Goal: Find specific page/section: Find specific page/section

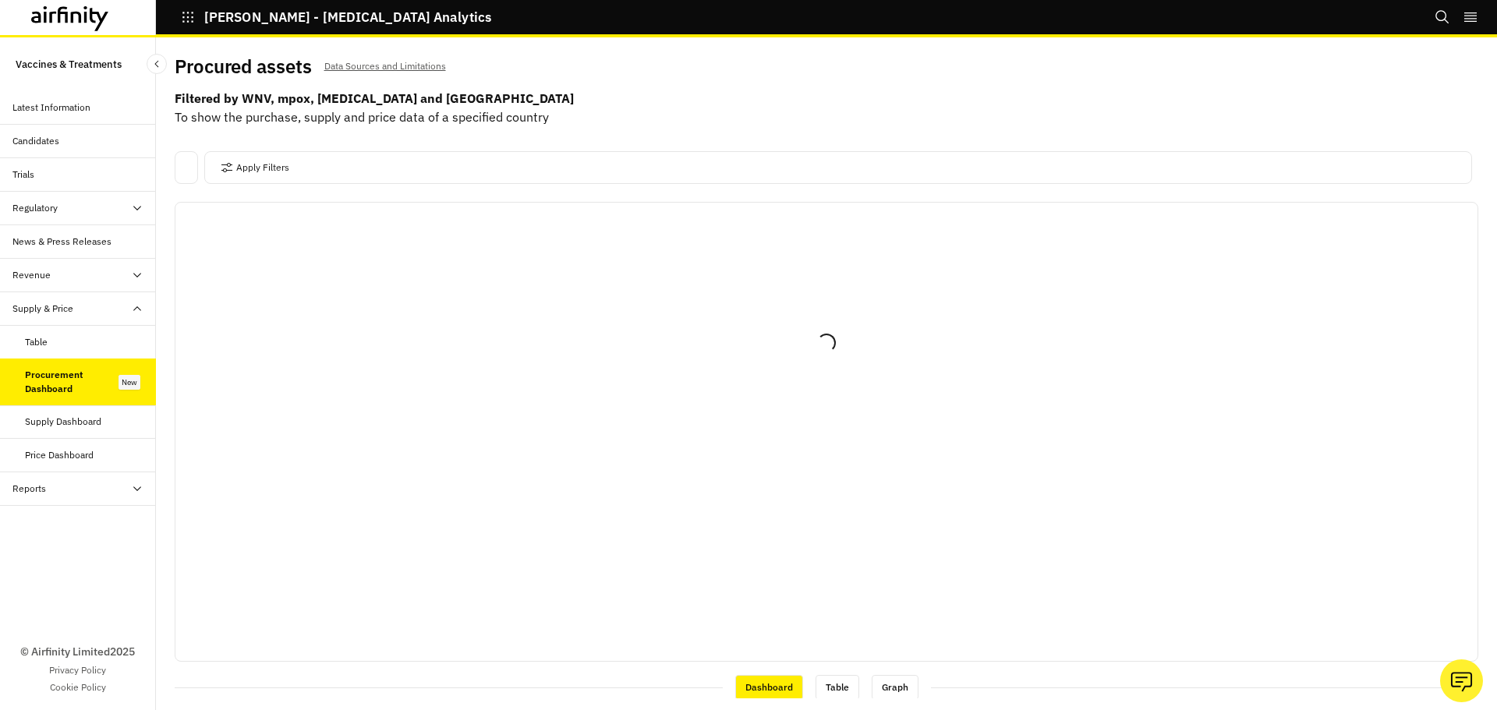
click at [677, 94] on b "Filtered by WNV, mpox, [MEDICAL_DATA] and [GEOGRAPHIC_DATA]" at bounding box center [827, 98] width 1304 height 19
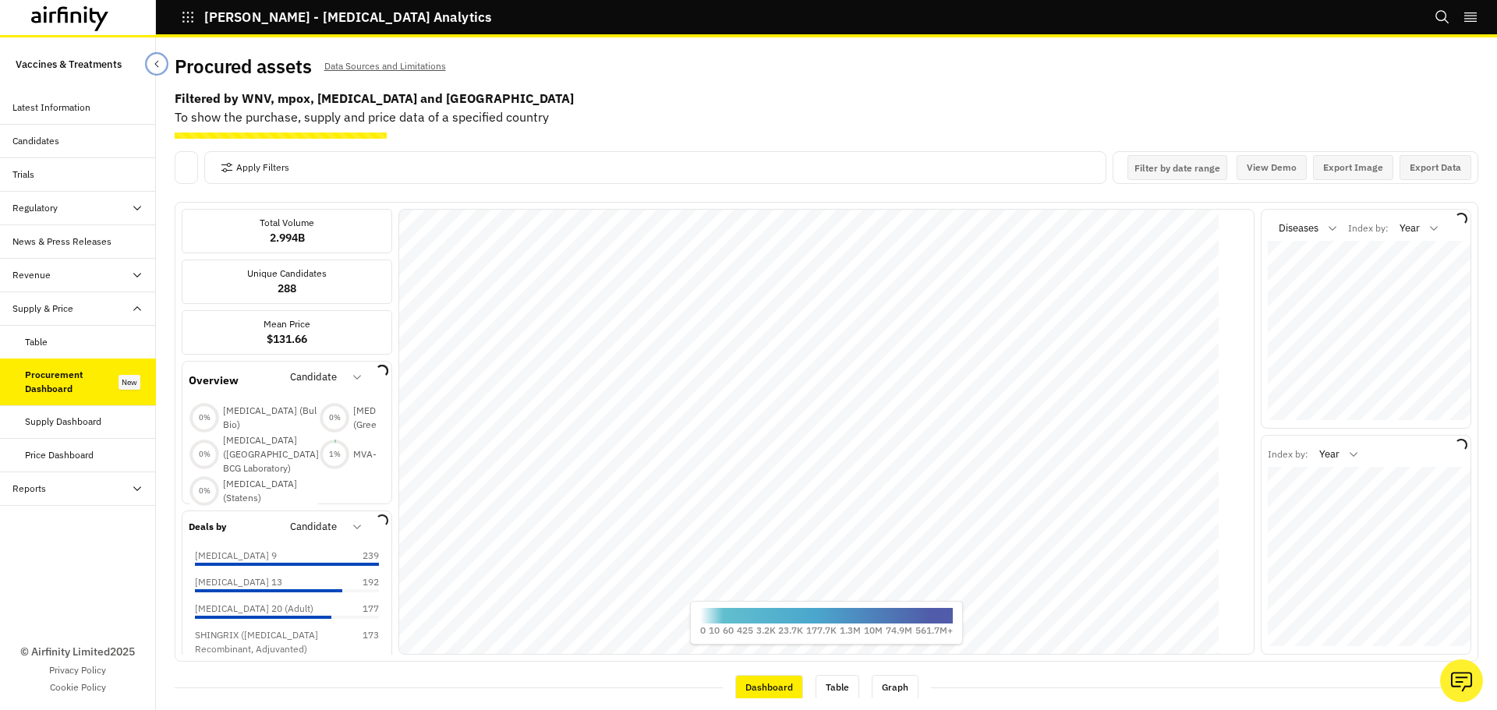
click at [158, 66] on icon "Close Sidebar" at bounding box center [156, 64] width 4 height 7
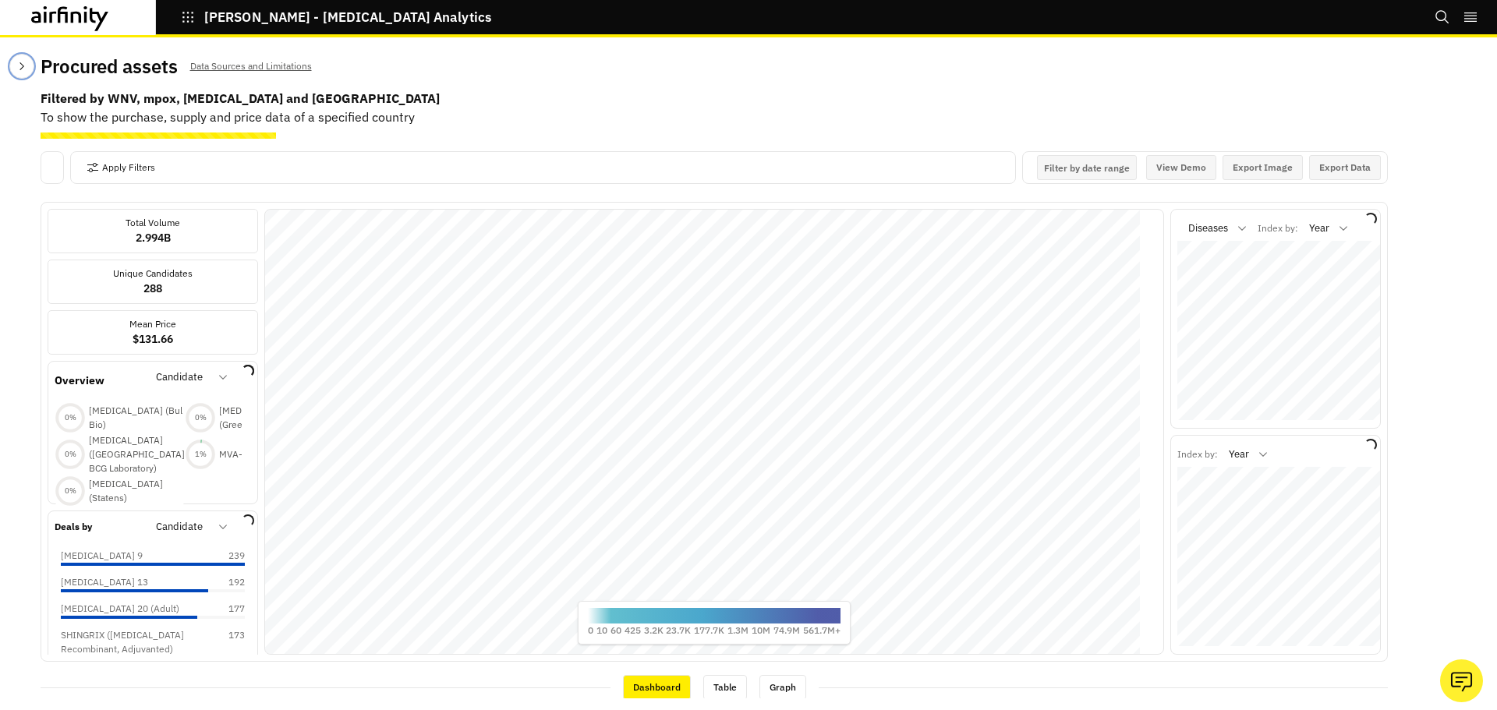
click at [21, 73] on button "Close Sidebar" at bounding box center [21, 66] width 25 height 25
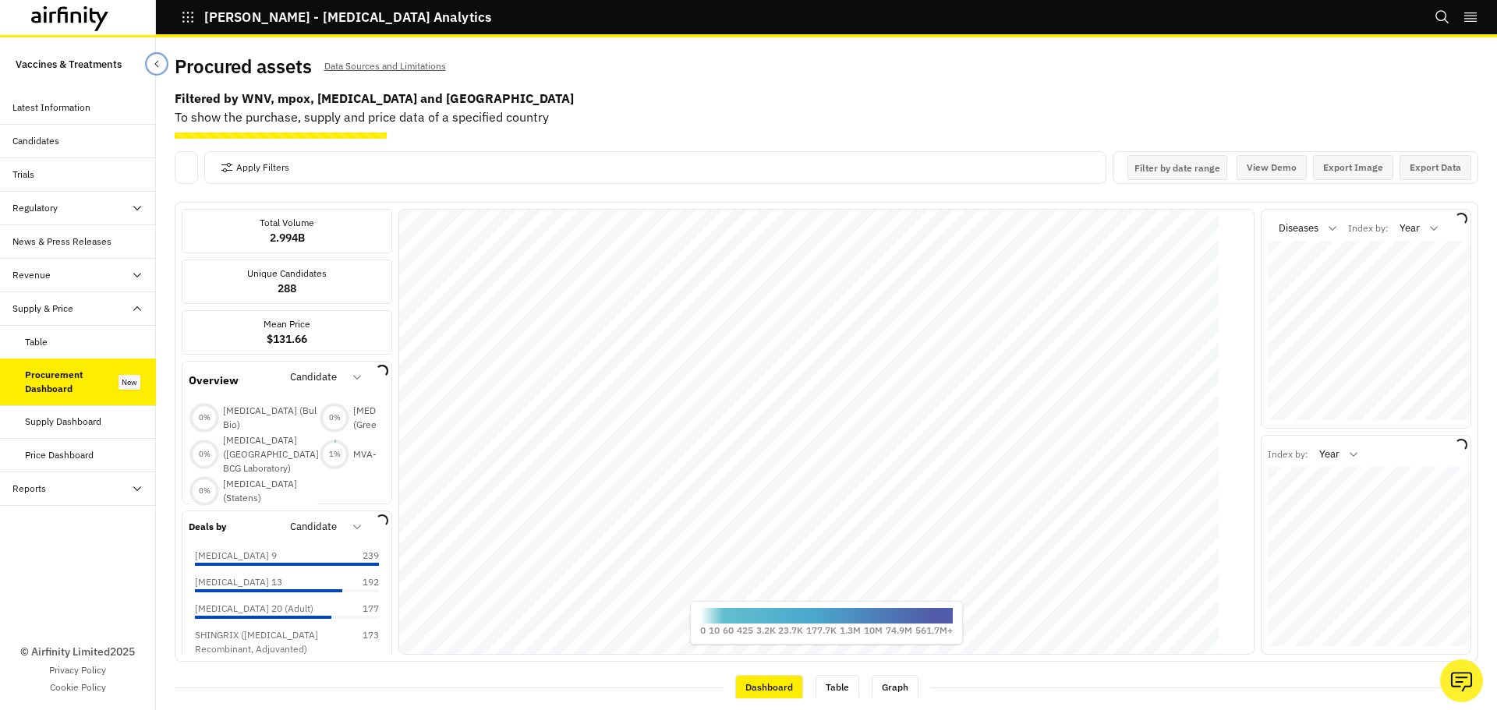
click at [152, 63] on icon "Close Sidebar" at bounding box center [156, 63] width 11 height 11
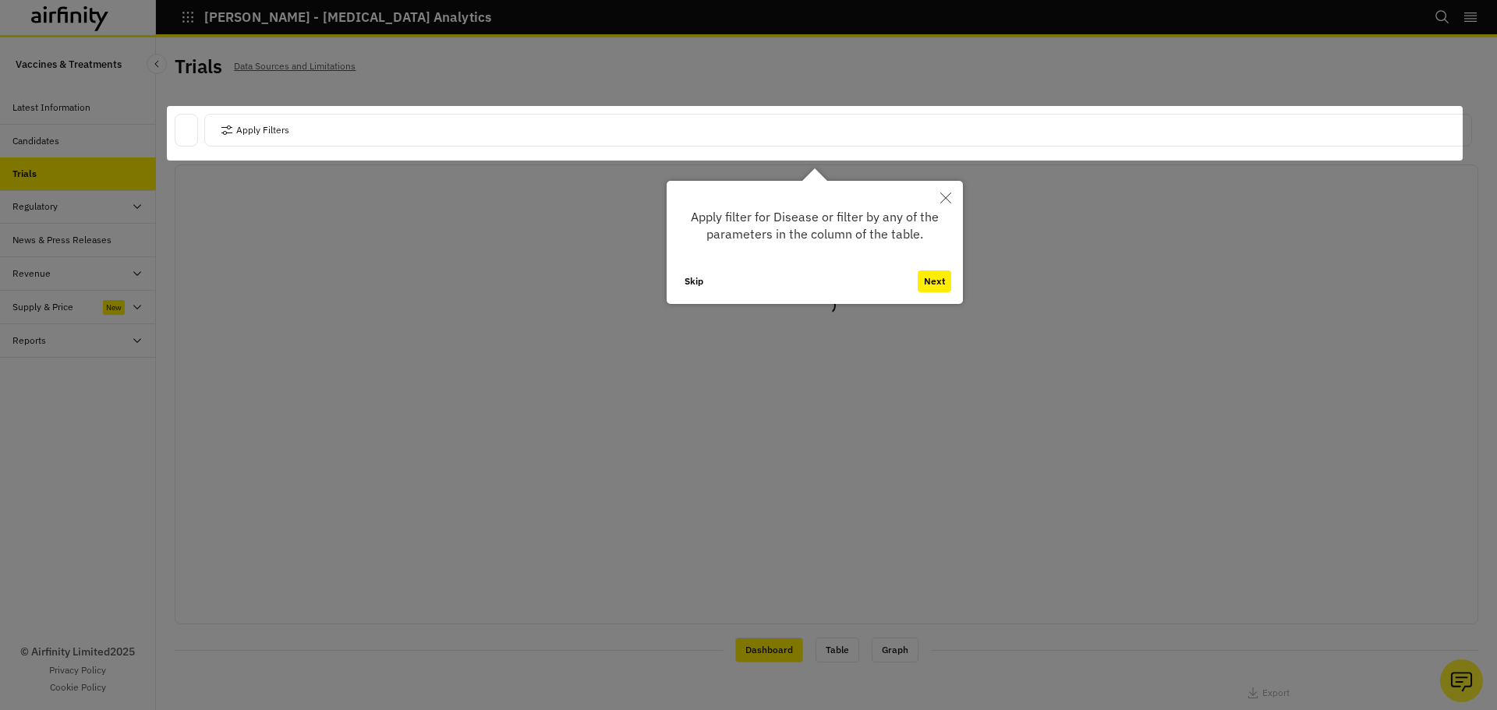
click at [710, 287] on button "Skip" at bounding box center [693, 282] width 31 height 22
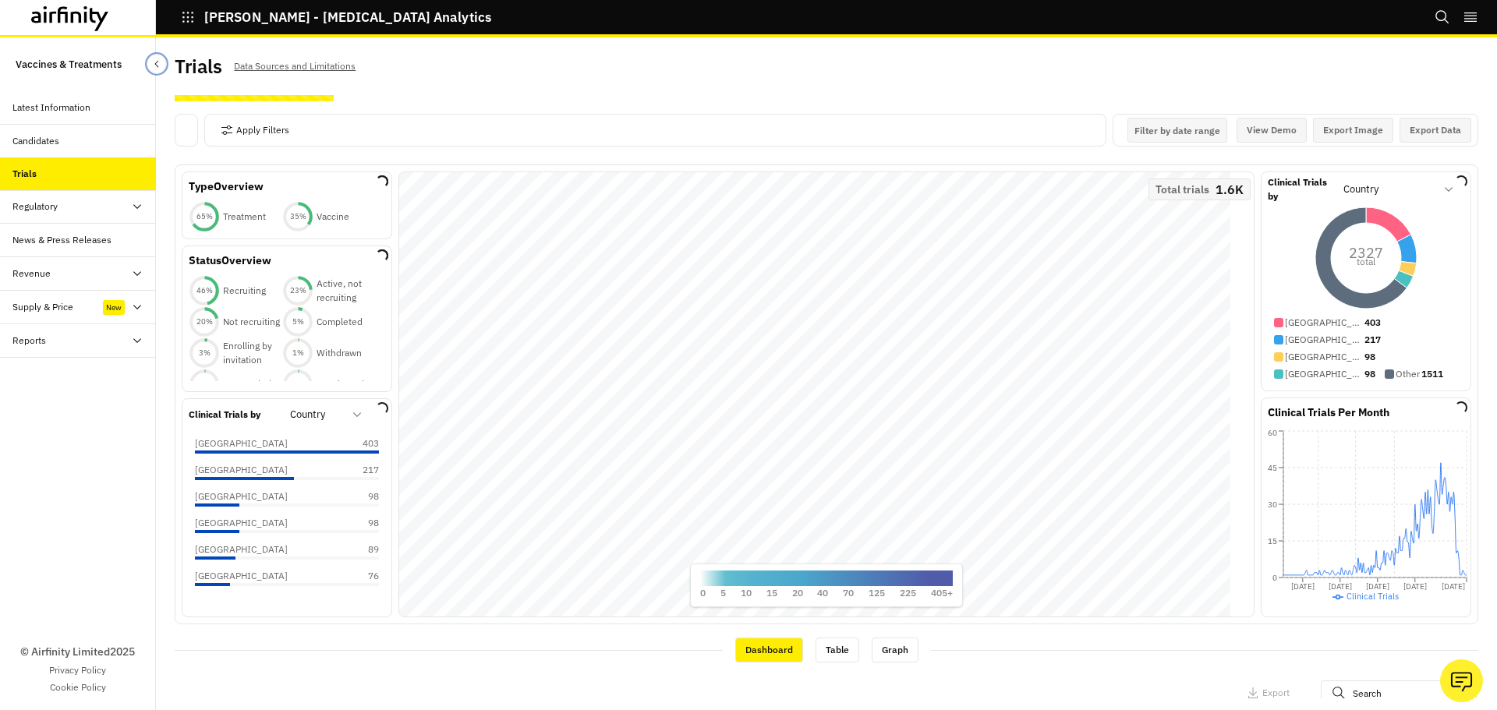
click at [157, 58] on button "Close Sidebar" at bounding box center [157, 64] width 20 height 20
